Goal: Task Accomplishment & Management: Use online tool/utility

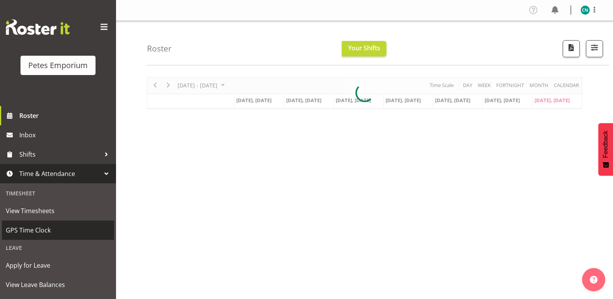
click at [25, 228] on span "GPS Time Clock" at bounding box center [58, 230] width 104 height 12
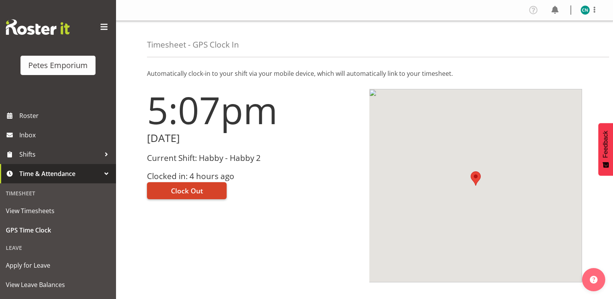
click at [195, 194] on span "Clock Out" at bounding box center [187, 191] width 32 height 10
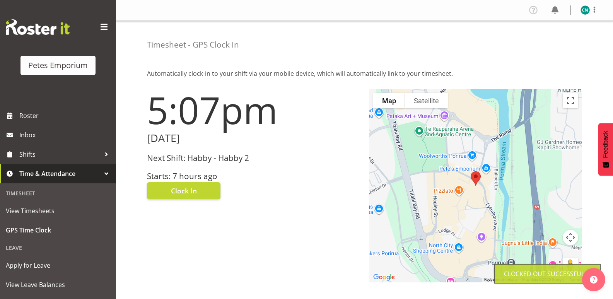
click at [586, 10] on img at bounding box center [585, 9] width 9 height 9
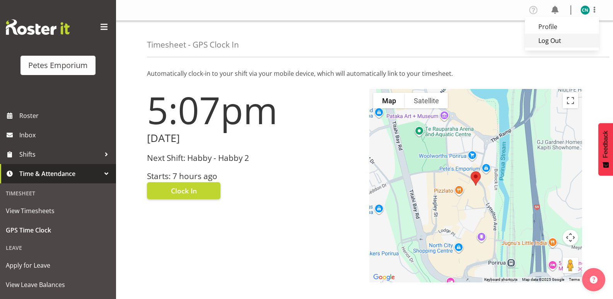
click at [550, 35] on link "Log Out" at bounding box center [562, 41] width 74 height 14
